Goal: Use online tool/utility: Utilize a website feature to perform a specific function

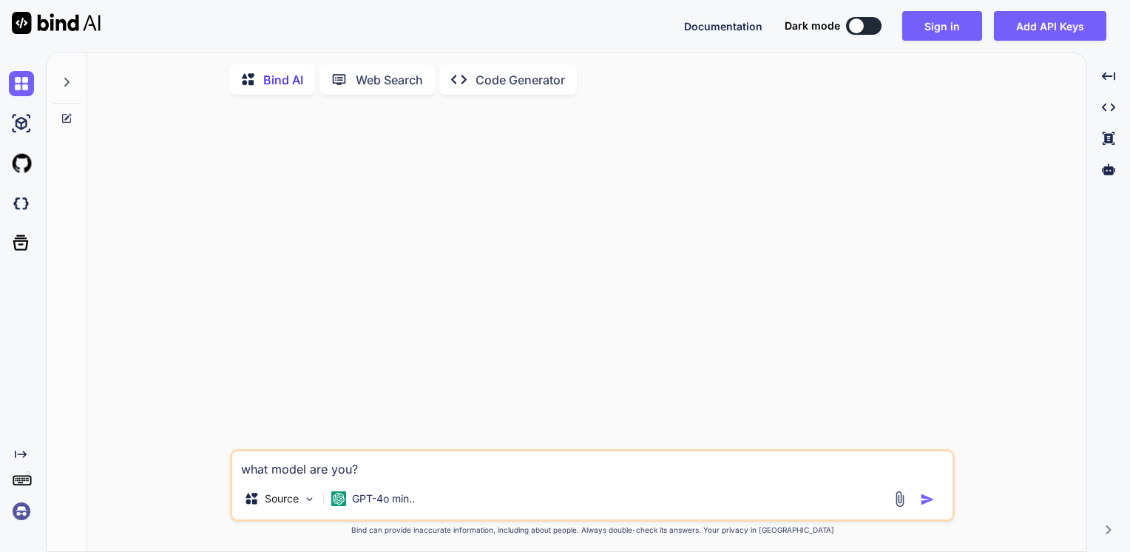
click at [20, 511] on img at bounding box center [21, 510] width 25 height 25
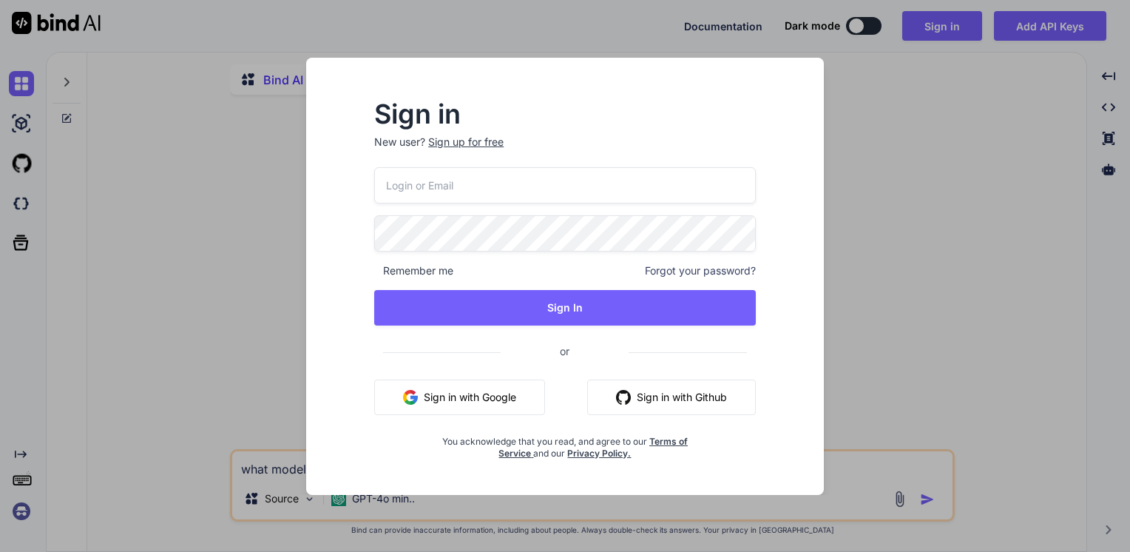
click at [20, 511] on div "Sign in New user? Sign up for free Remember me Forgot your password? Sign In or…" at bounding box center [565, 276] width 1130 height 552
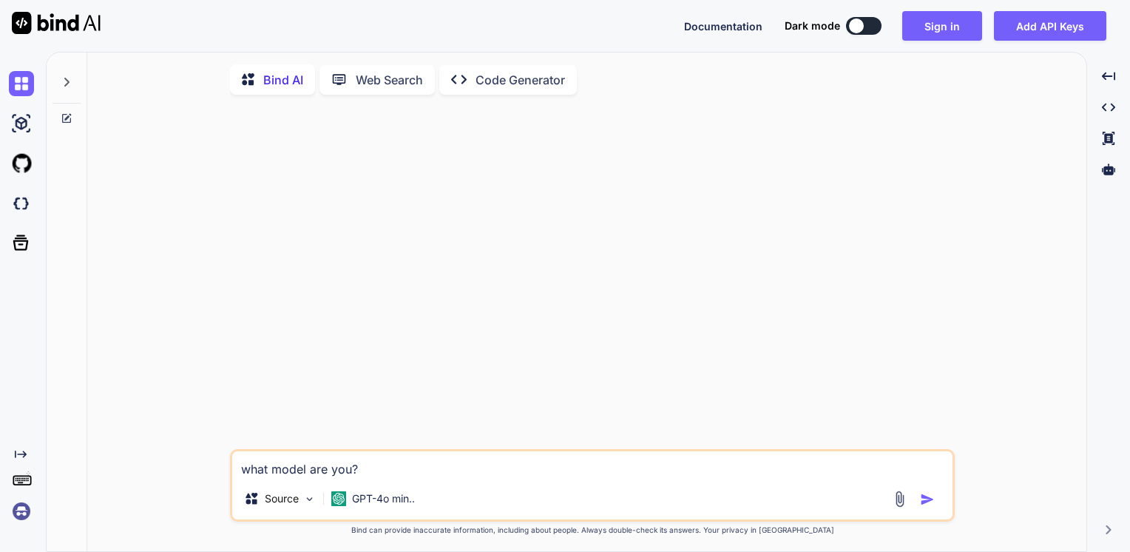
click at [21, 509] on img at bounding box center [21, 510] width 25 height 25
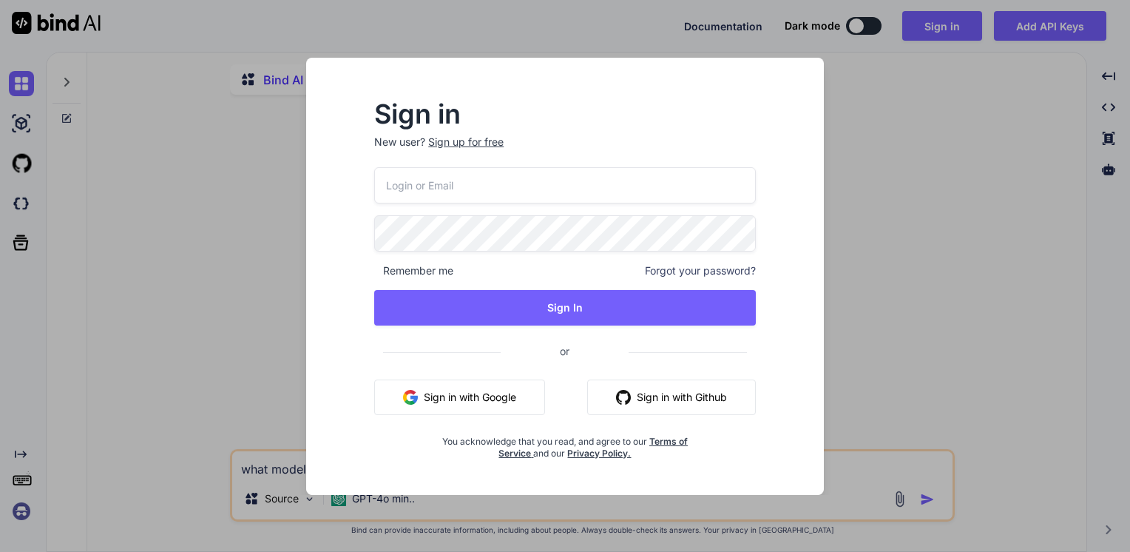
type input "[EMAIL_ADDRESS][DOMAIN_NAME]"
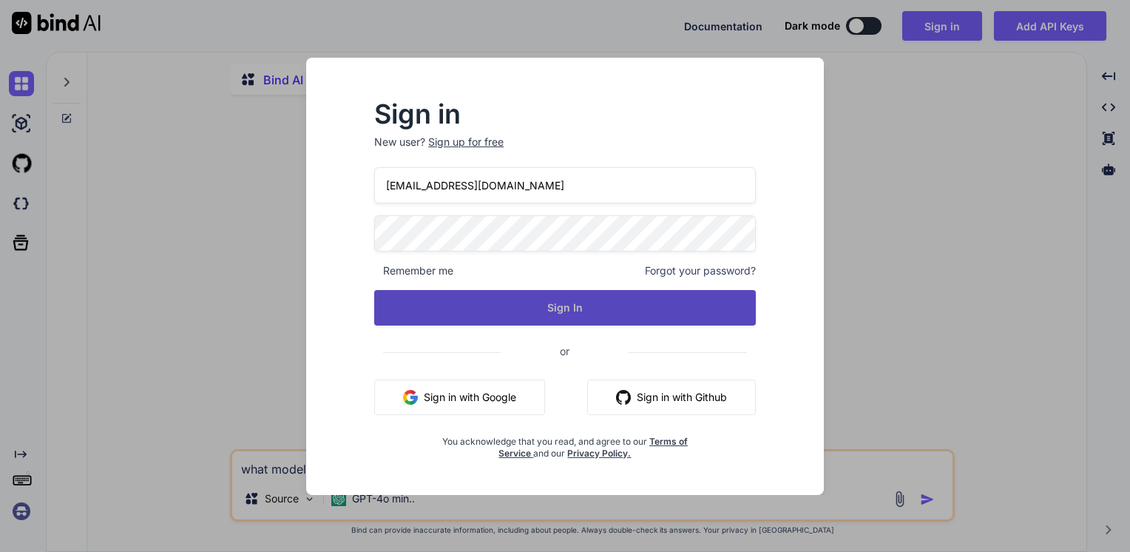
click at [544, 315] on button "Sign In" at bounding box center [565, 307] width 382 height 35
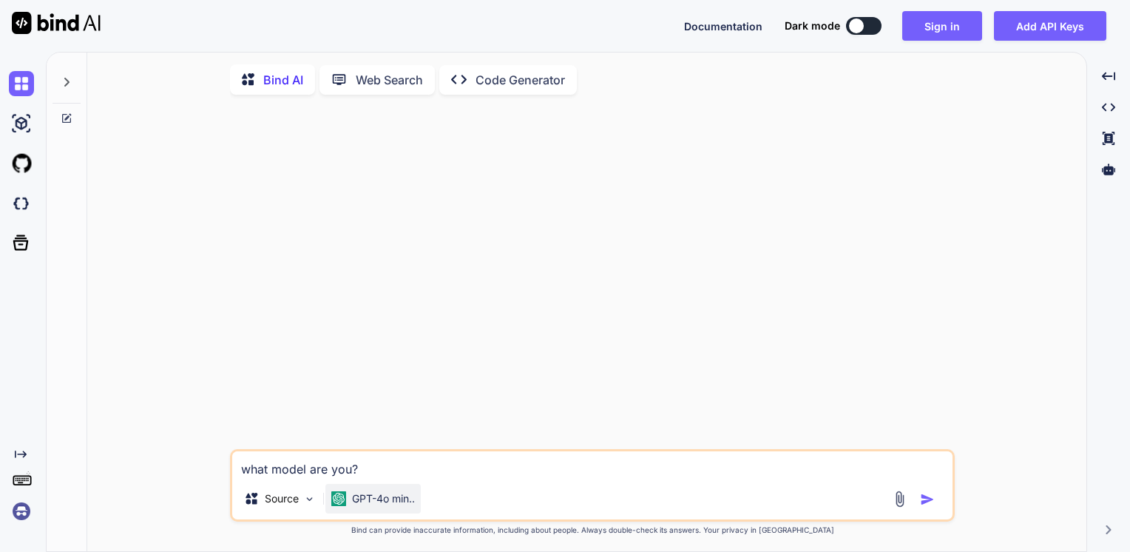
click at [367, 493] on div "GPT-4o min.." at bounding box center [372, 499] width 95 height 30
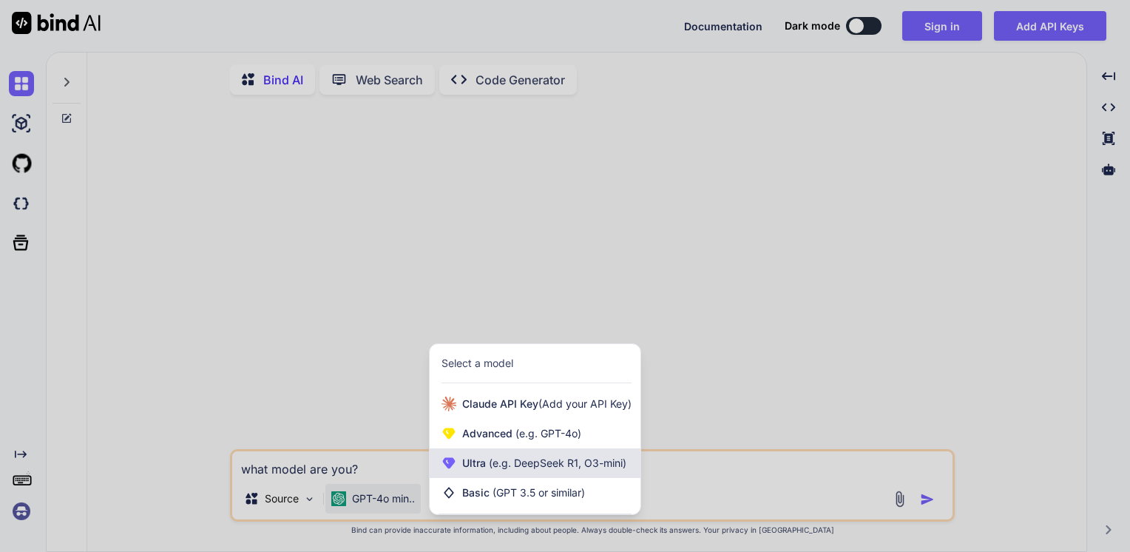
click at [498, 462] on span "(e.g. DeepSeek R1, O3-mini)" at bounding box center [556, 462] width 141 height 13
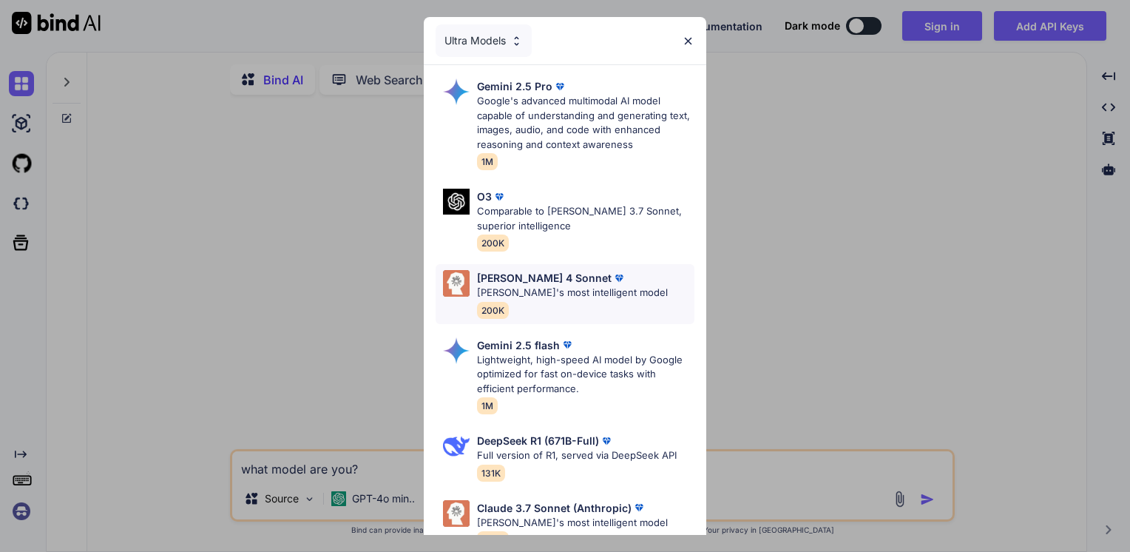
click at [532, 303] on div "[PERSON_NAME] 4 Sonnet [PERSON_NAME]'s most intelligent model 200K" at bounding box center [572, 294] width 191 height 48
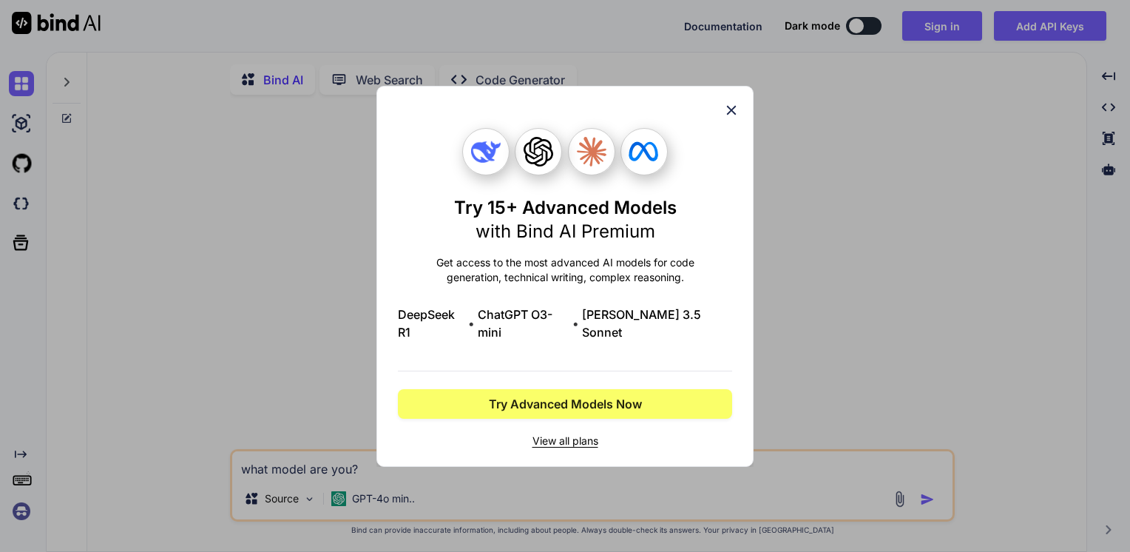
click at [725, 114] on icon at bounding box center [731, 110] width 16 height 16
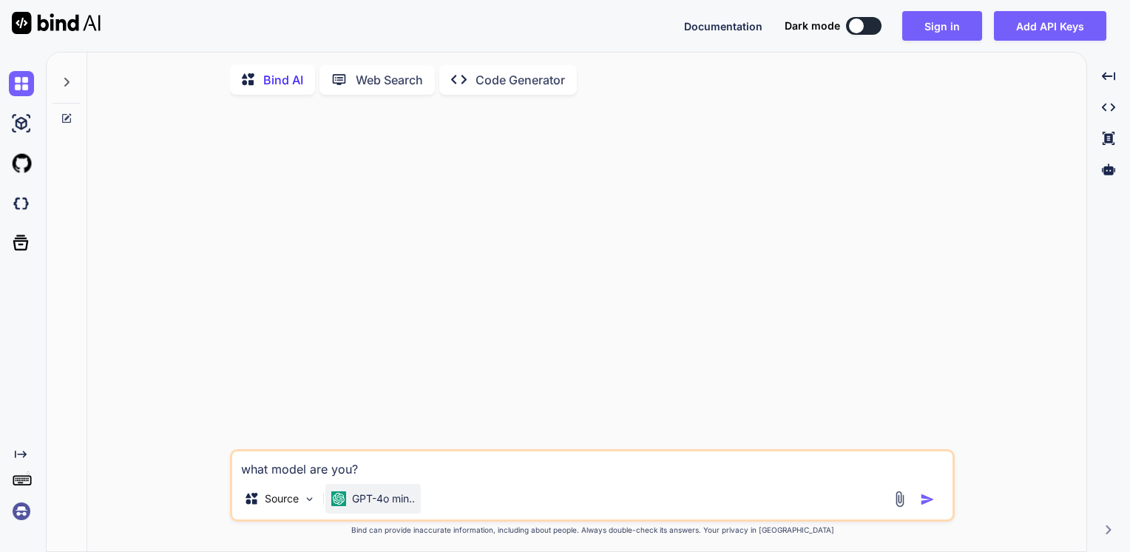
click at [371, 506] on p "GPT-4o min.." at bounding box center [383, 498] width 63 height 15
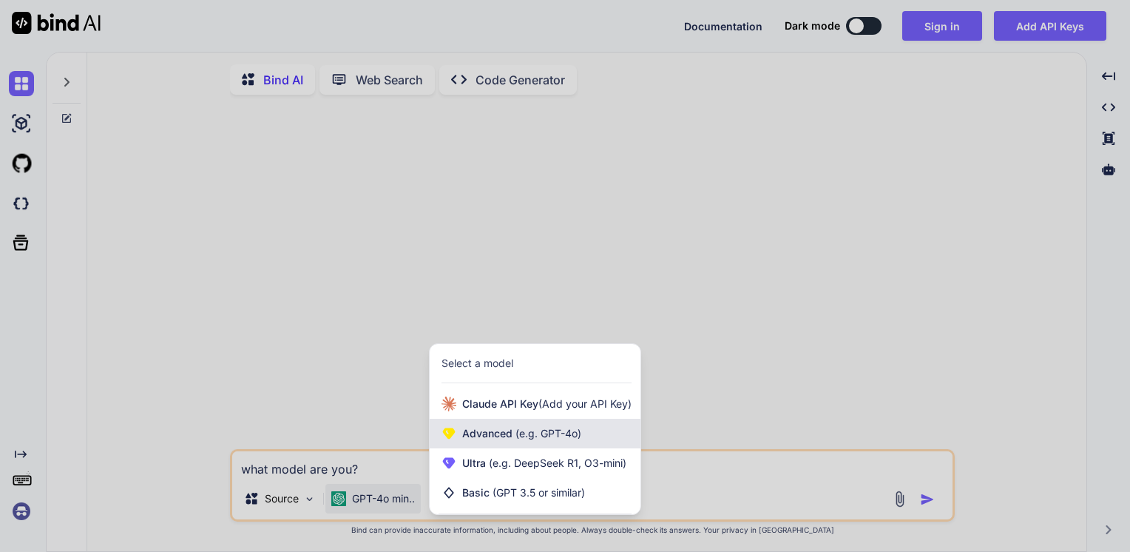
click at [492, 437] on span "Advanced (e.g. GPT-4o)" at bounding box center [521, 433] width 119 height 15
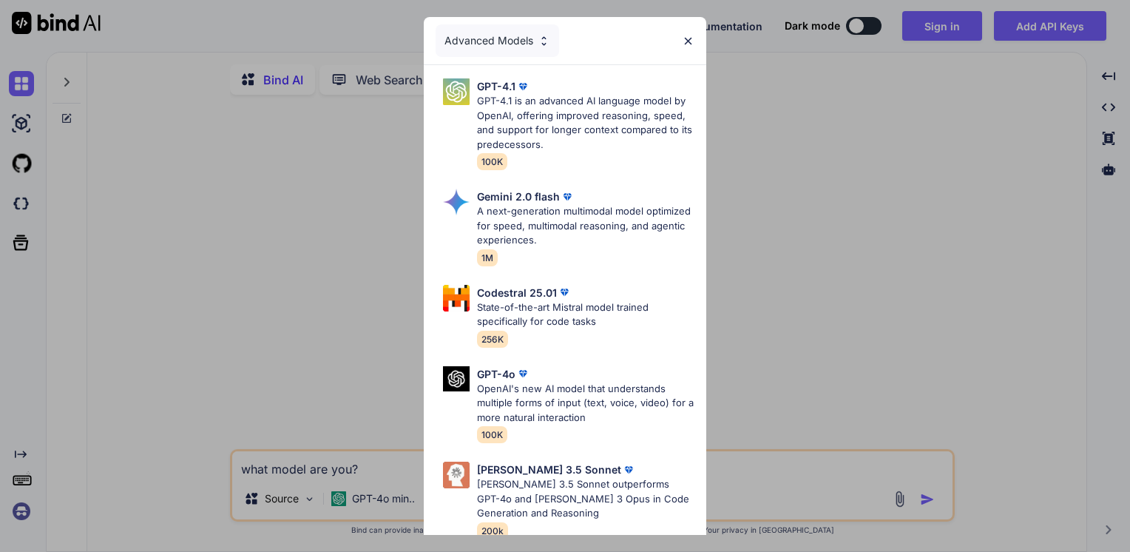
click at [813, 216] on div "Advanced Models GPT-4.1 GPT-4.1 is an advanced AI language model by OpenAI, off…" at bounding box center [565, 276] width 1130 height 552
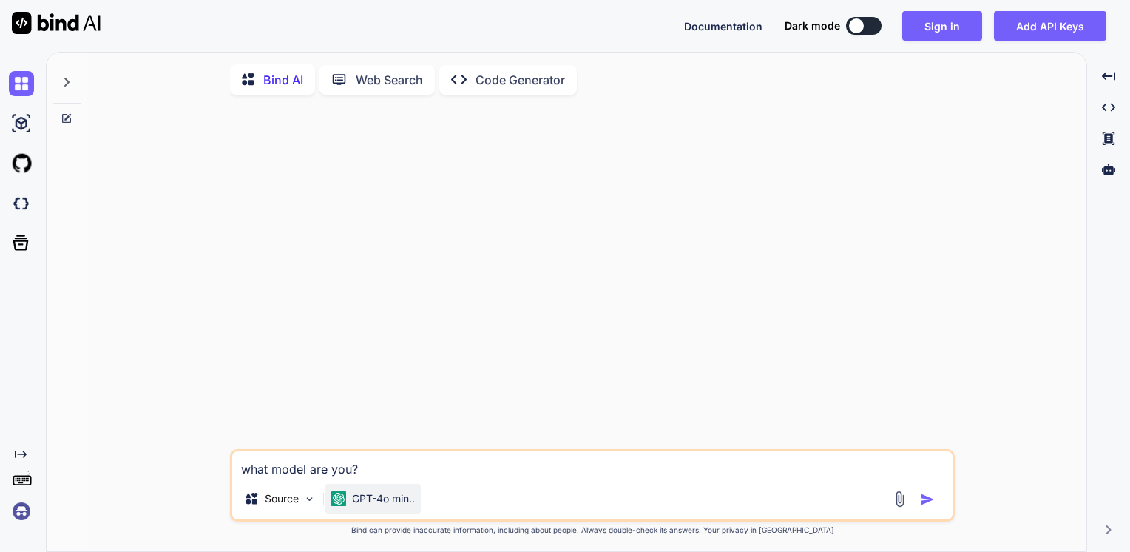
click at [372, 496] on p "GPT-4o min.." at bounding box center [383, 498] width 63 height 15
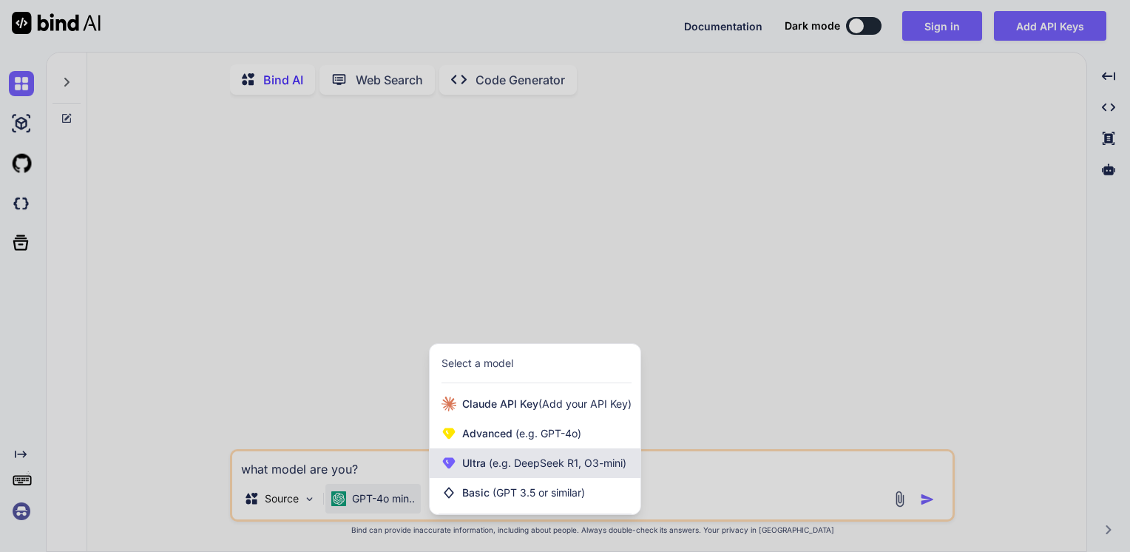
click at [496, 460] on span "(e.g. DeepSeek R1, O3-mini)" at bounding box center [556, 462] width 141 height 13
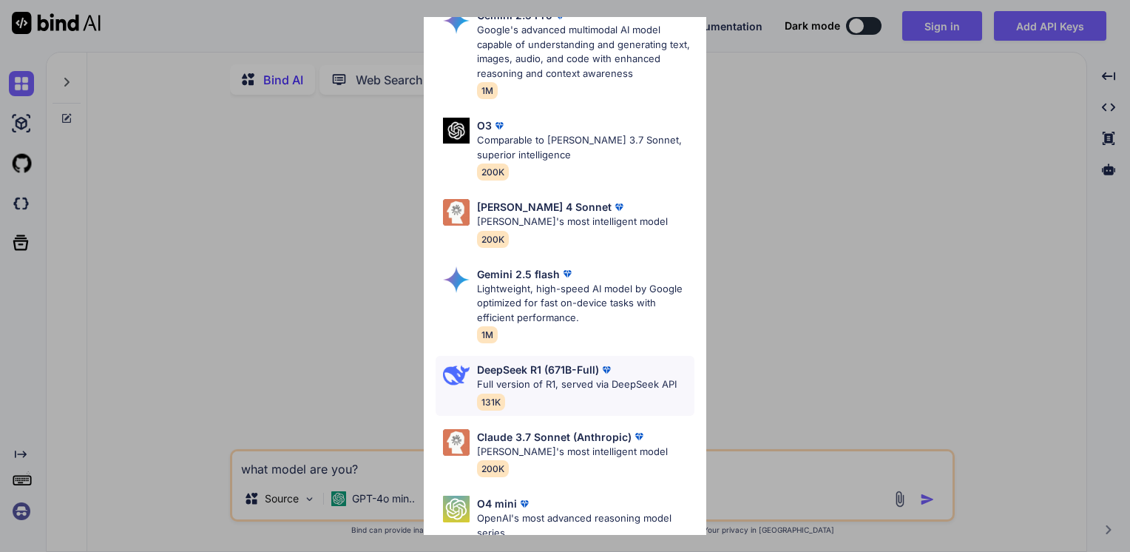
scroll to position [77, 0]
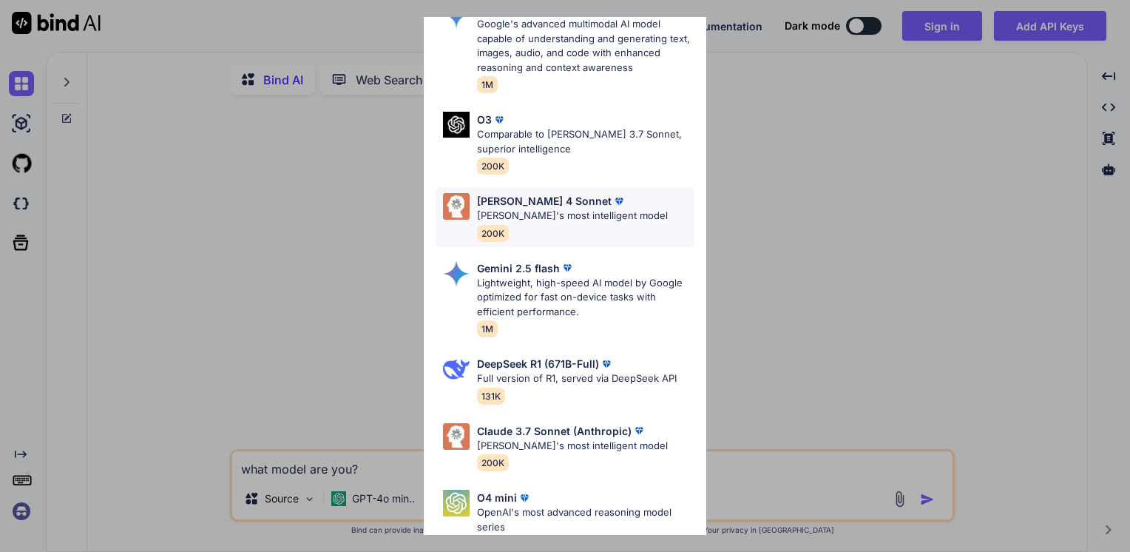
click at [590, 193] on div "[PERSON_NAME] 4 Sonnet" at bounding box center [572, 201] width 191 height 16
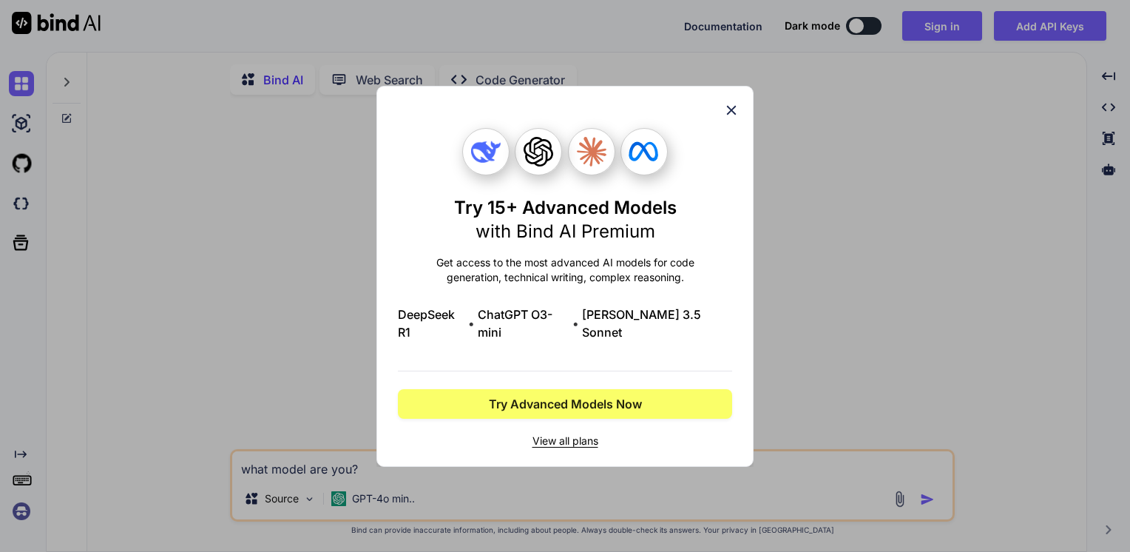
scroll to position [0, 0]
click at [740, 121] on div "Try 15+ Advanced Models with Bind AI Premium Get access to the most advanced AI…" at bounding box center [564, 276] width 377 height 381
click at [733, 115] on icon at bounding box center [732, 110] width 10 height 10
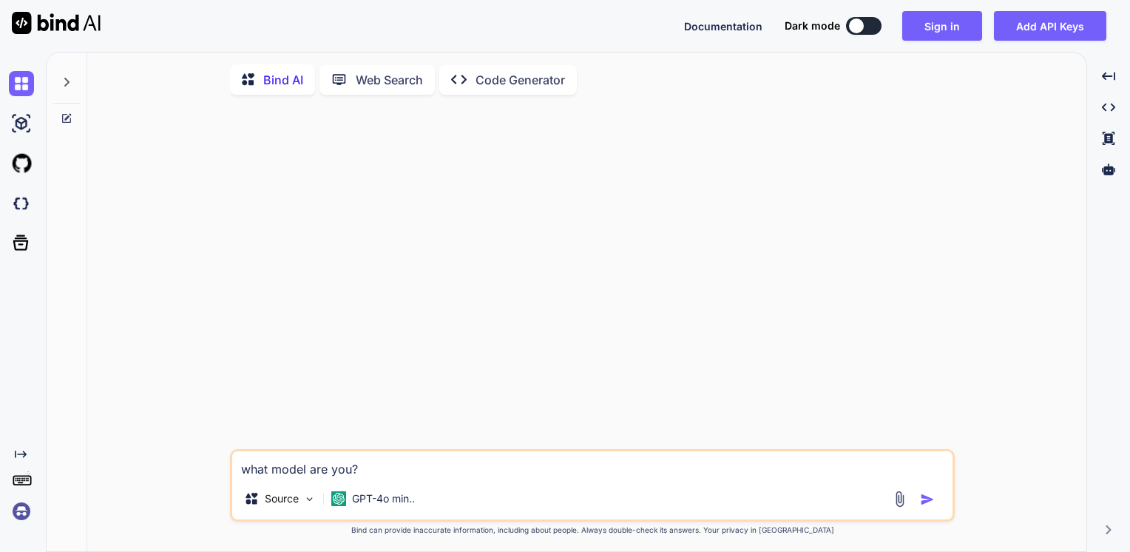
click at [17, 512] on img at bounding box center [21, 510] width 25 height 25
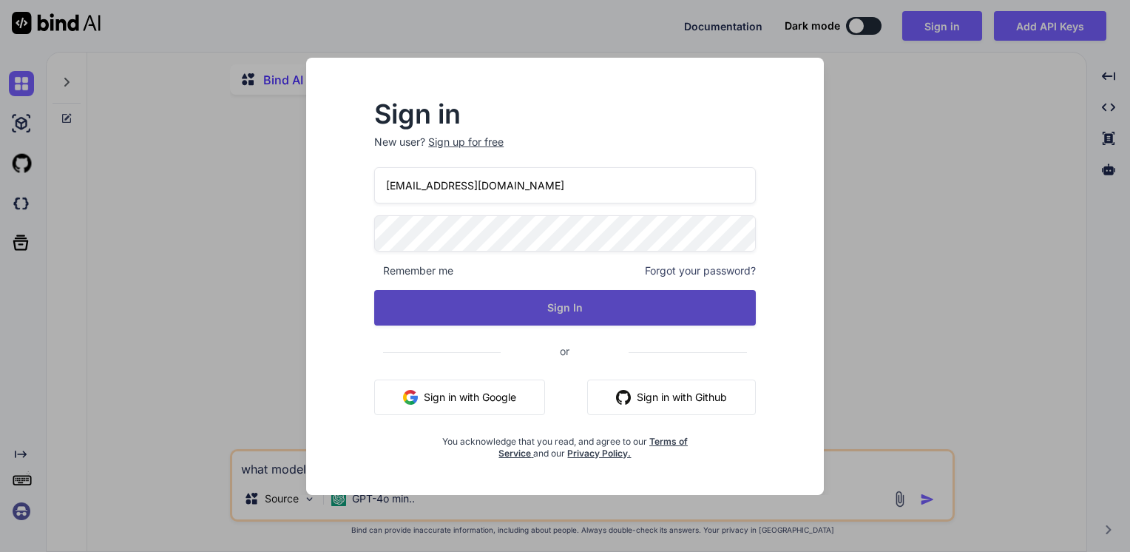
click at [612, 311] on button "Sign In" at bounding box center [565, 307] width 382 height 35
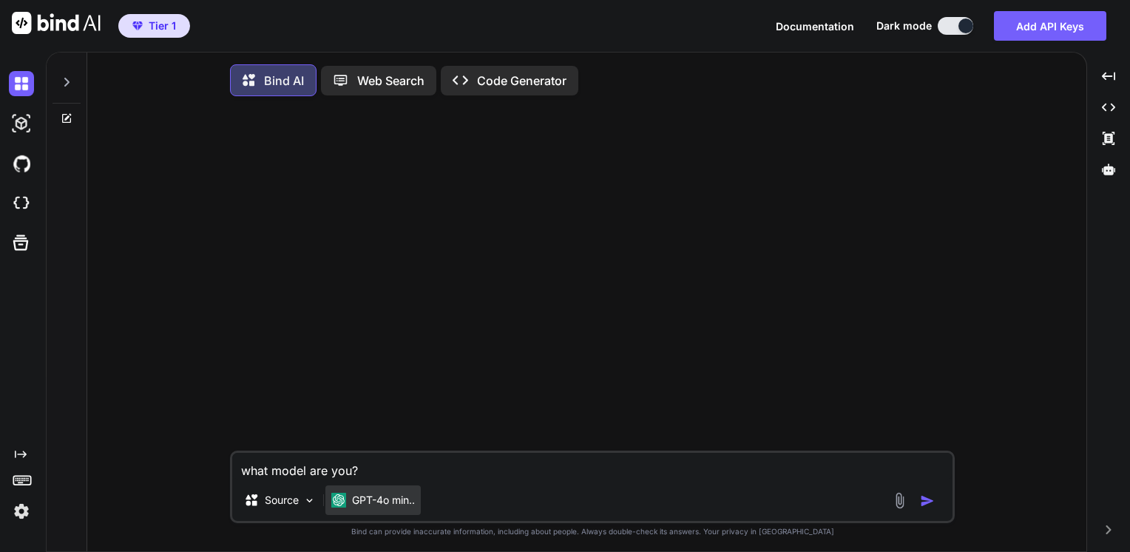
click at [382, 498] on p "GPT-4o min.." at bounding box center [383, 500] width 63 height 15
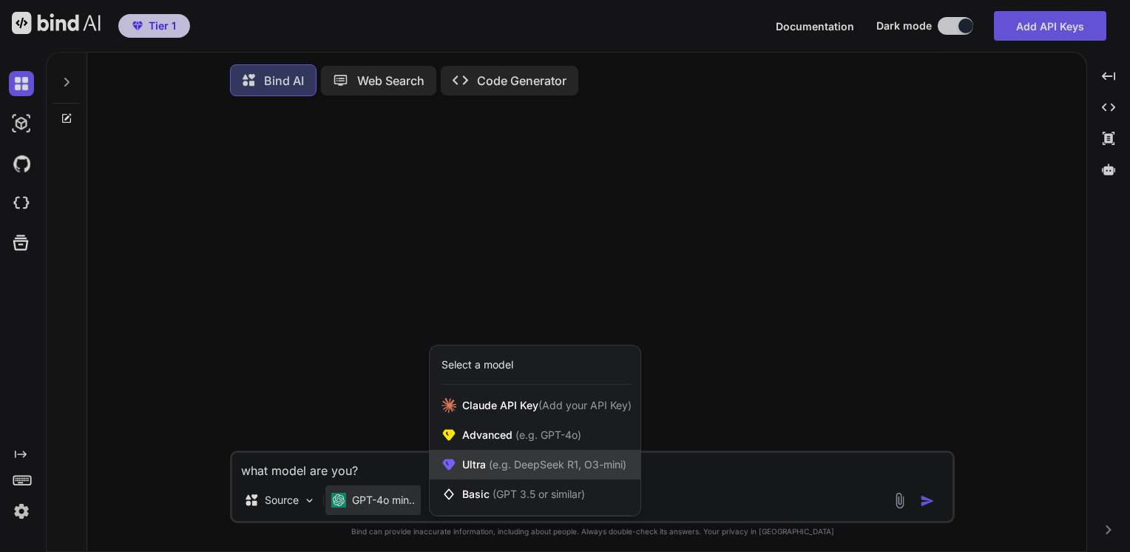
click at [521, 460] on div "Ultra (e.g. DeepSeek R1, O3-mini)" at bounding box center [535, 465] width 211 height 30
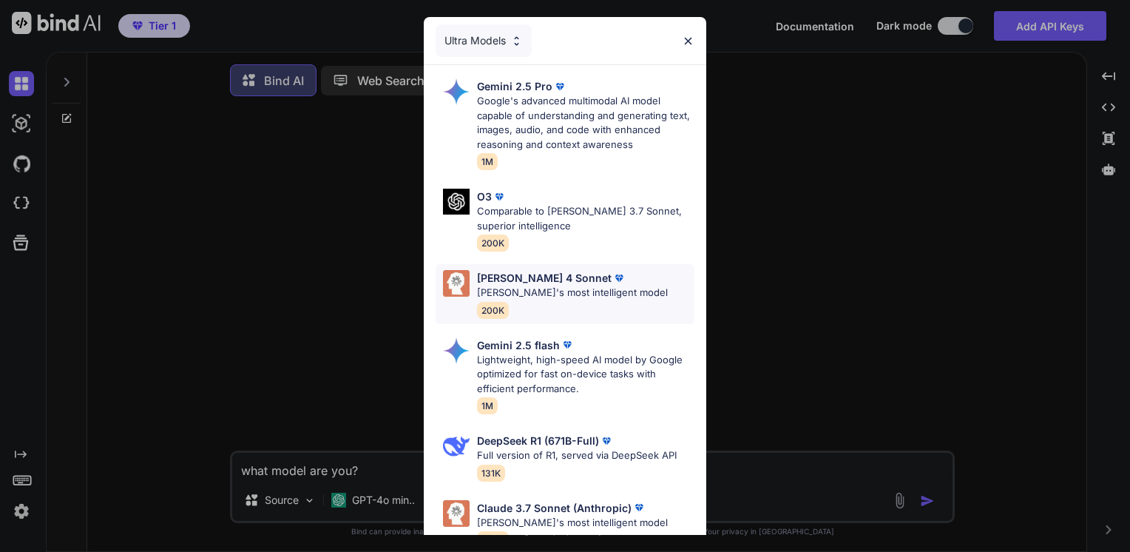
click at [547, 281] on p "[PERSON_NAME] 4 Sonnet" at bounding box center [544, 278] width 135 height 16
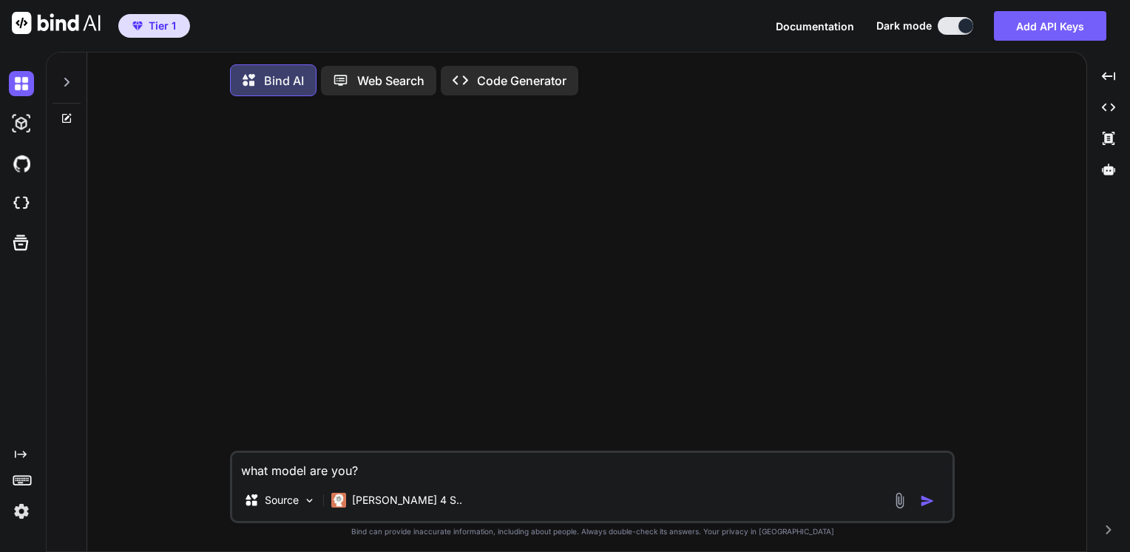
click at [365, 465] on textarea "what model are you?" at bounding box center [592, 466] width 720 height 27
type textarea "what model are you? tell me something about yourself and who made you"
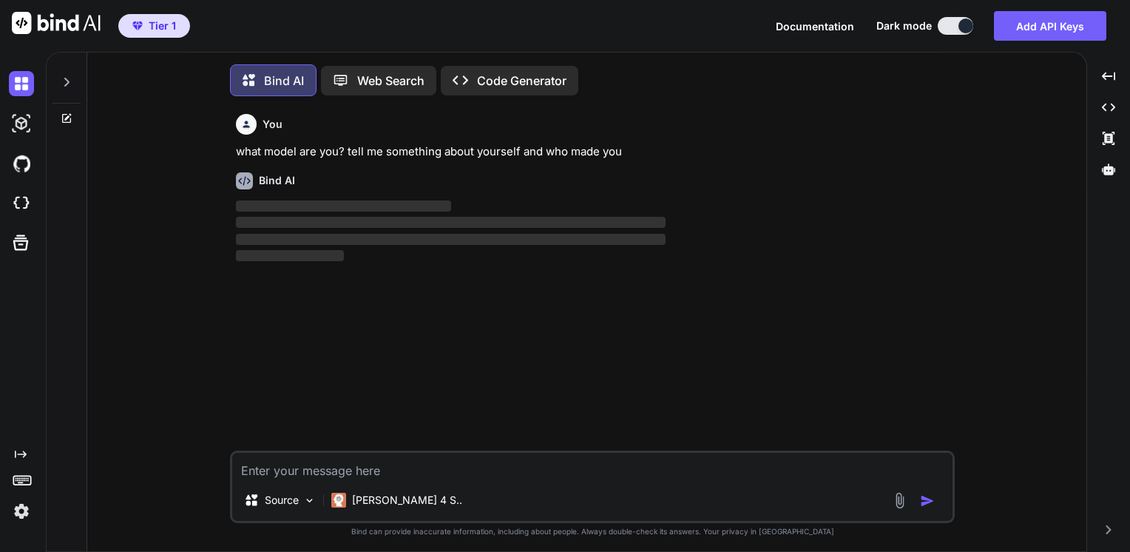
scroll to position [6, 0]
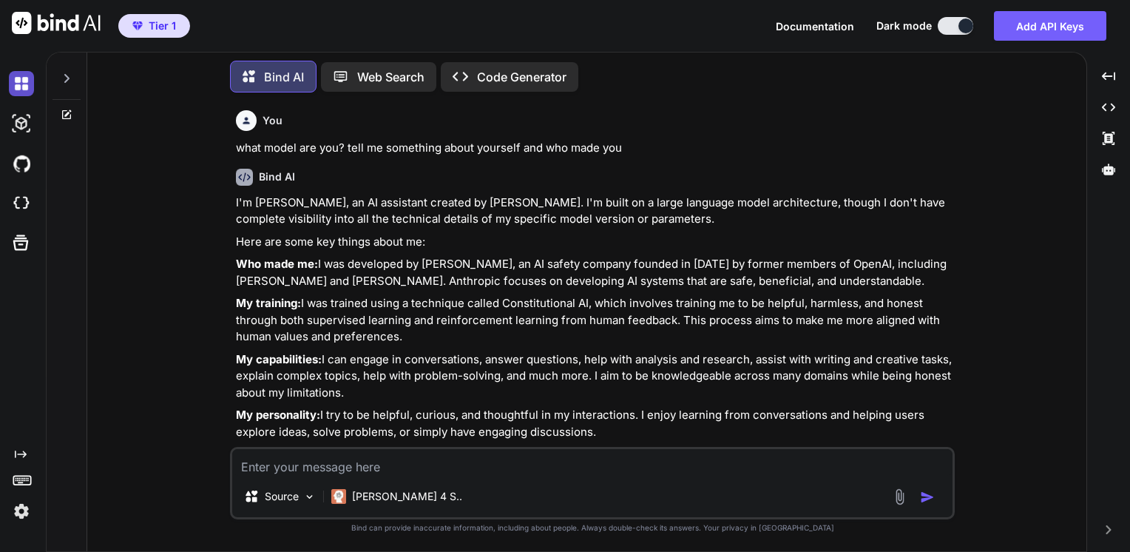
click at [24, 89] on img at bounding box center [21, 83] width 25 height 25
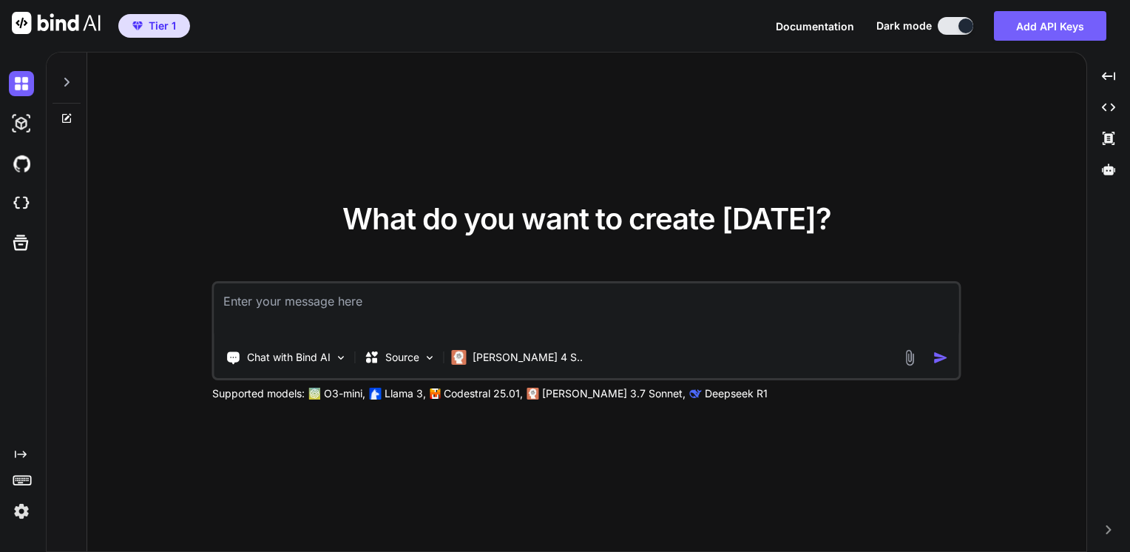
click at [382, 305] on textarea at bounding box center [586, 310] width 745 height 55
type textarea "I am trying to setup a hotsho t research"
type textarea "I am trying to setup a hotshot research setup"
